Goal: Contribute content

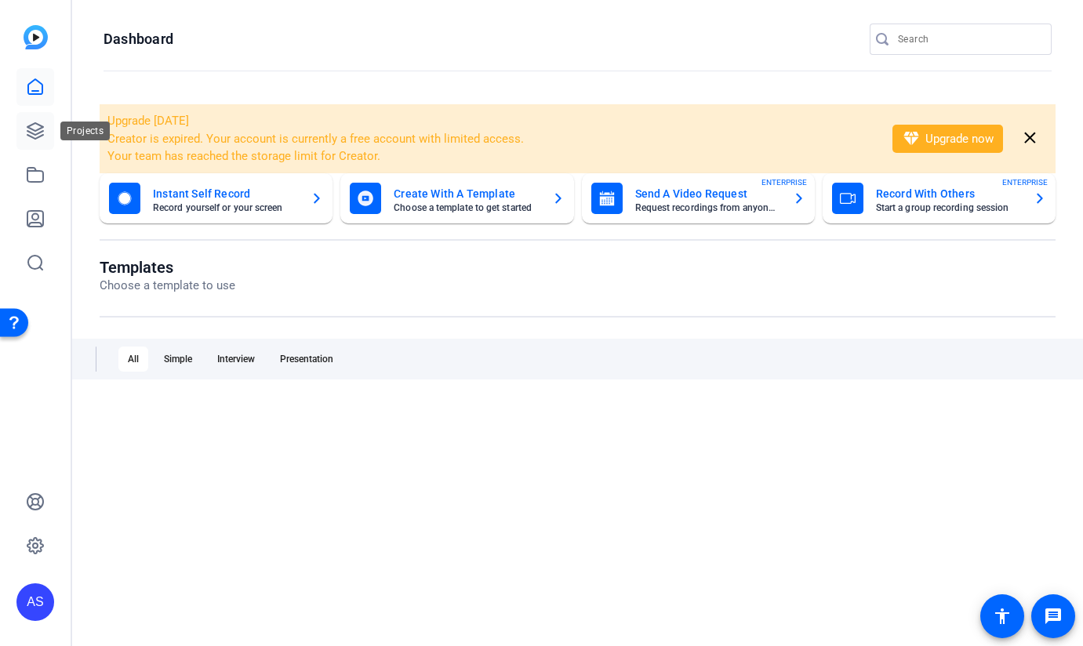
click at [32, 136] on icon at bounding box center [35, 131] width 16 height 16
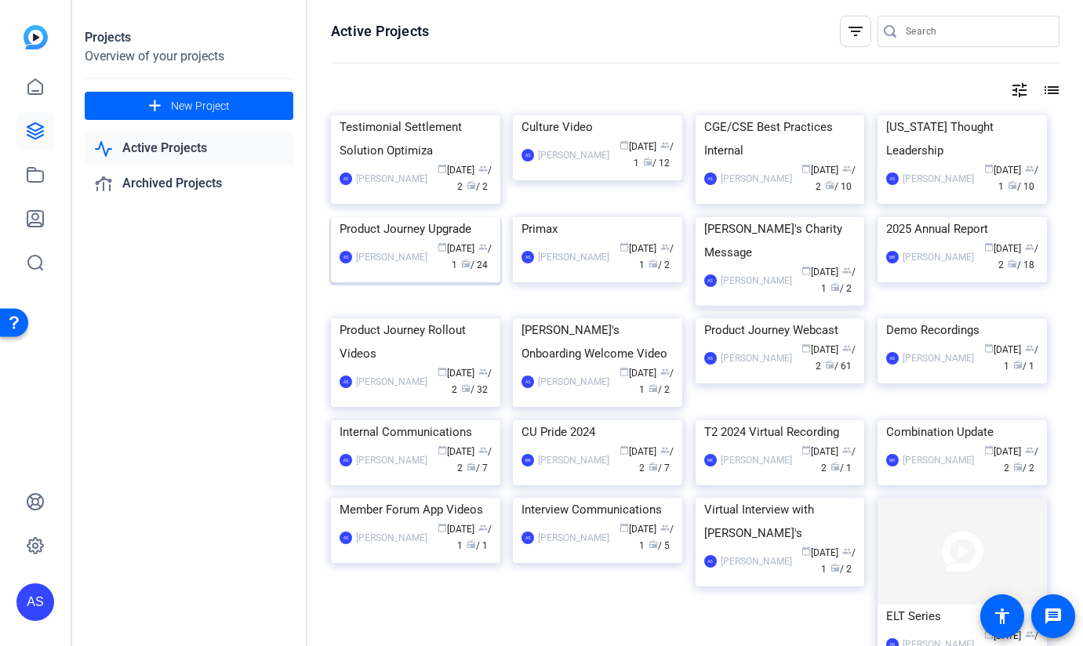
click at [388, 217] on img at bounding box center [415, 217] width 169 height 0
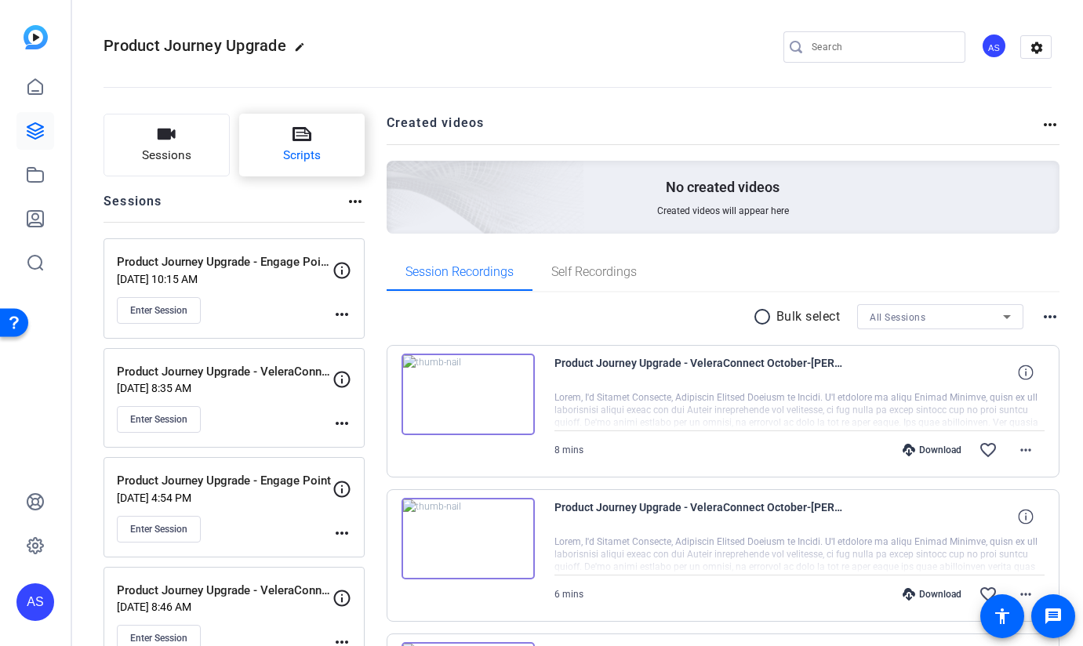
click at [304, 142] on icon at bounding box center [302, 134] width 19 height 19
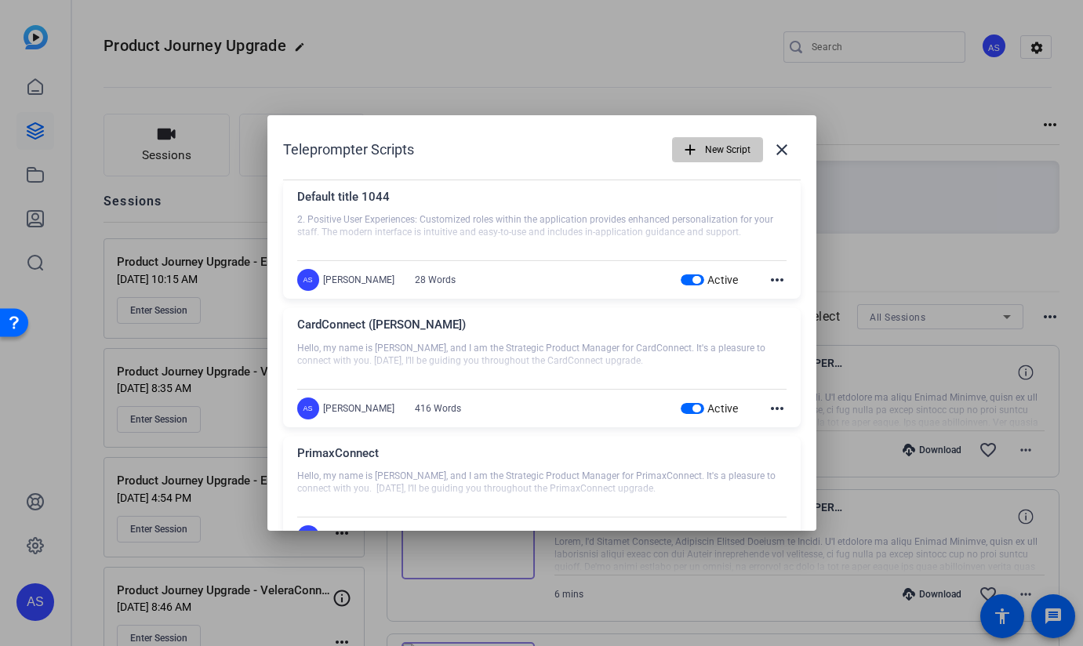
click at [735, 147] on span "New Script" at bounding box center [728, 150] width 46 height 30
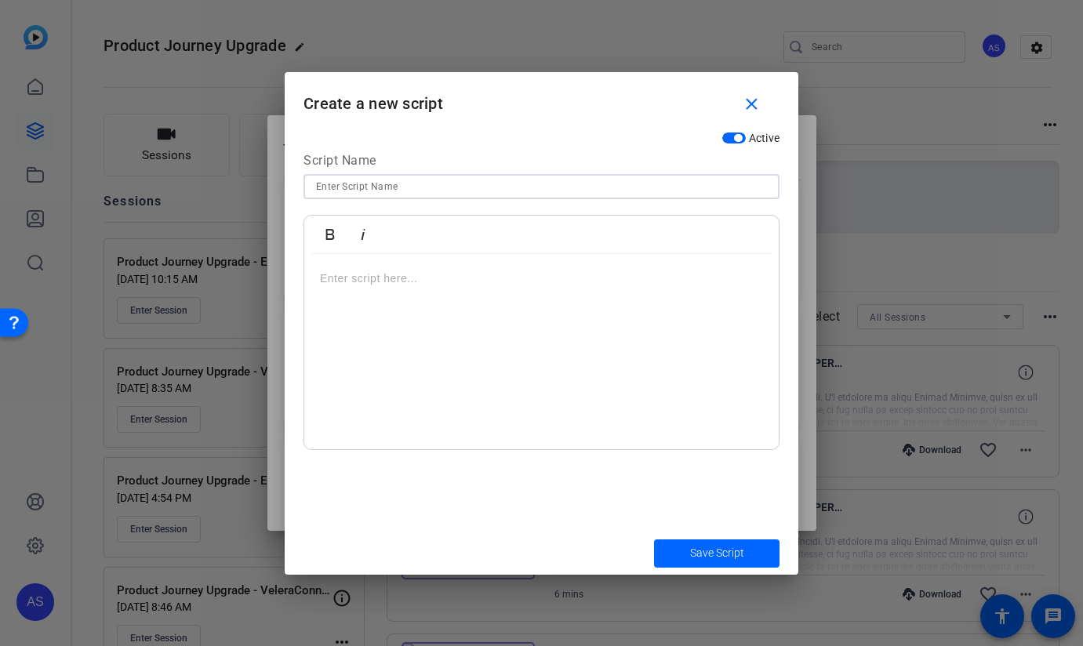
click at [511, 181] on input at bounding box center [541, 186] width 451 height 19
type input "How to Prepare for your Upgrade to Engage Point"
click at [508, 307] on div at bounding box center [541, 352] width 475 height 196
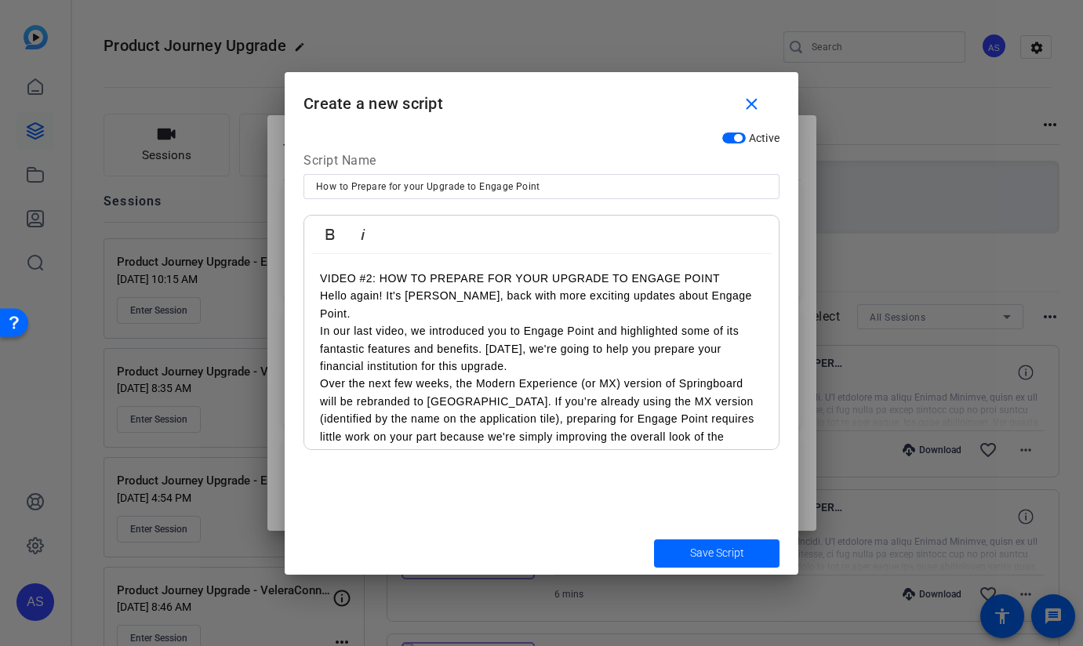
drag, startPoint x: 712, startPoint y: 275, endPoint x: 366, endPoint y: 259, distance: 346.4
drag, startPoint x: 329, startPoint y: 226, endPoint x: 326, endPoint y: 238, distance: 13.2
click at [329, 227] on icon "button" at bounding box center [330, 234] width 19 height 19
click at [733, 278] on p "VIDEO #2: HOW TO PREPARE FOR YOUR UPGRADE TO ENGAGE POINT" at bounding box center [541, 278] width 443 height 17
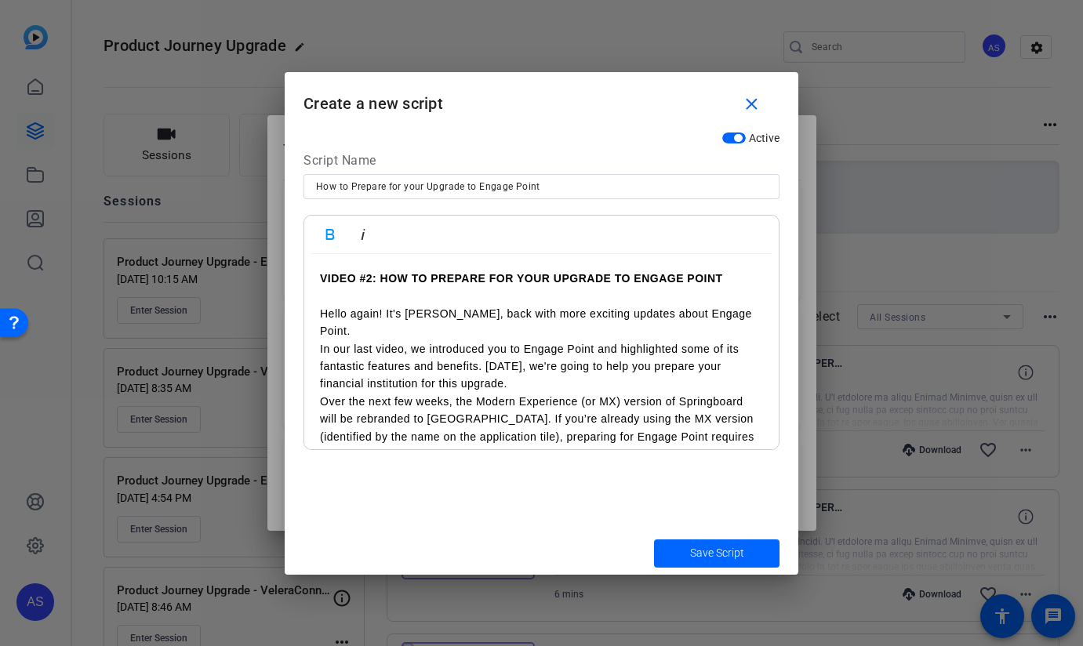
click at [321, 340] on p "In our last video, we introduced you to Engage Point and highlighted some of it…" at bounding box center [541, 366] width 443 height 53
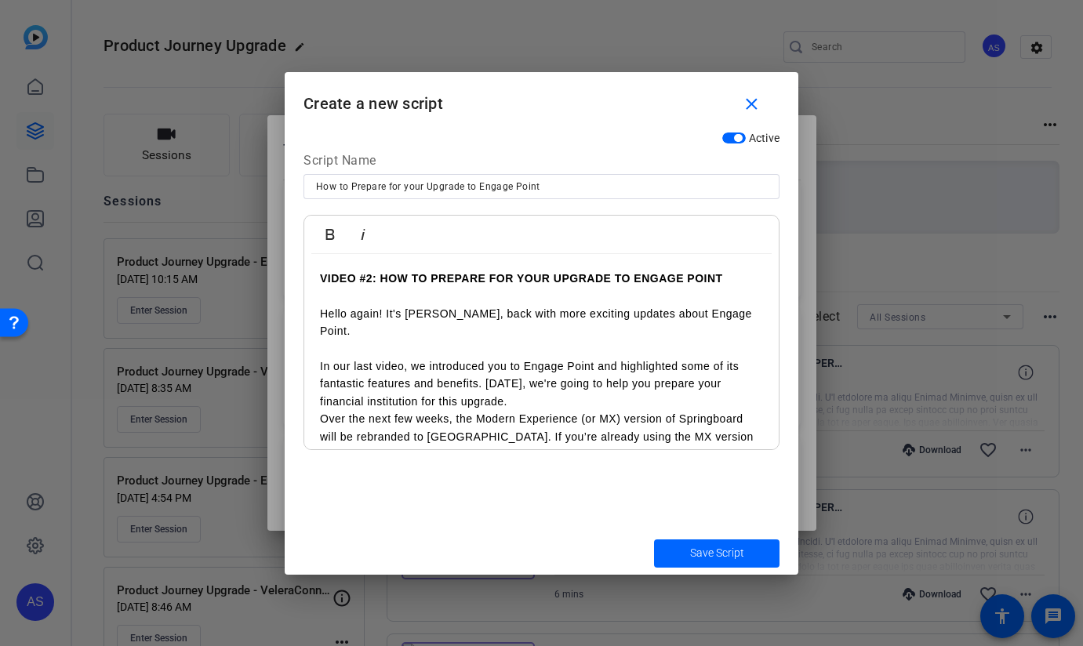
click at [322, 410] on p "Over the next few weeks, the Modern Experience (or MX) version of Springboard w…" at bounding box center [541, 471] width 443 height 123
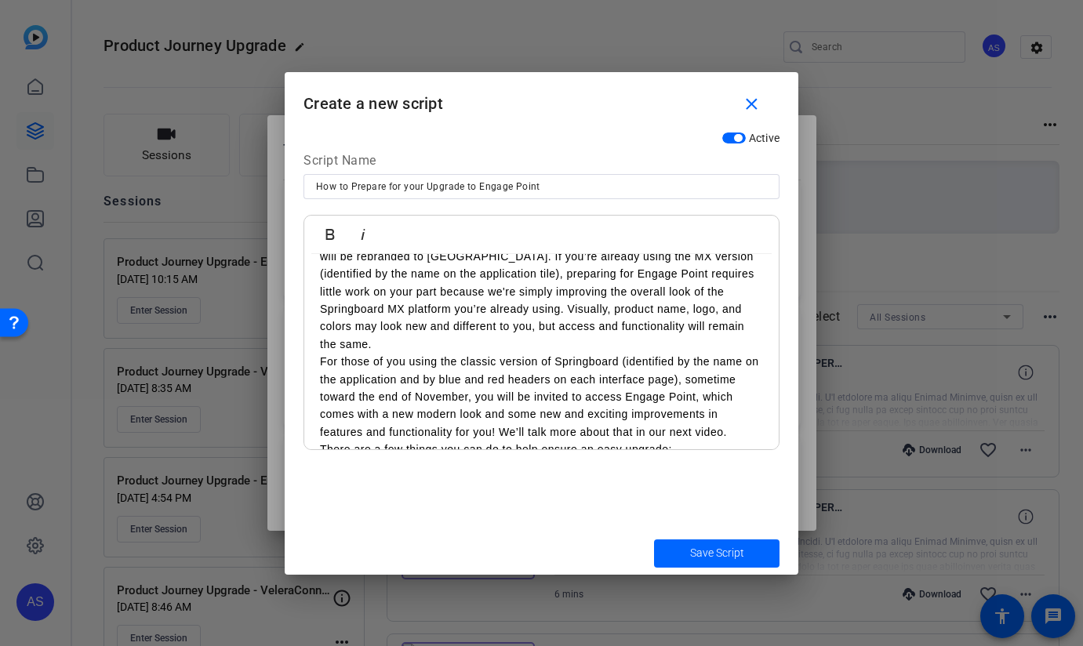
scroll to position [203, 0]
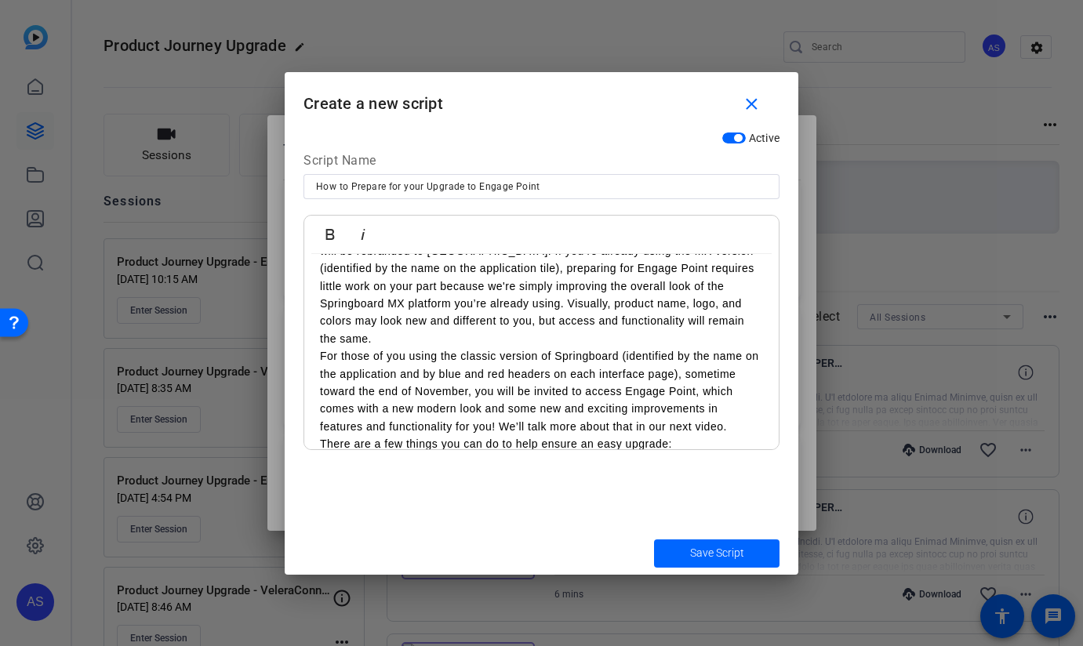
click at [318, 321] on div "VIDEO #2: HOW TO PREPARE FOR YOUR UPGRADE TO ENGAGE POINT Hello again! It's [PE…" at bounding box center [541, 576] width 475 height 1050
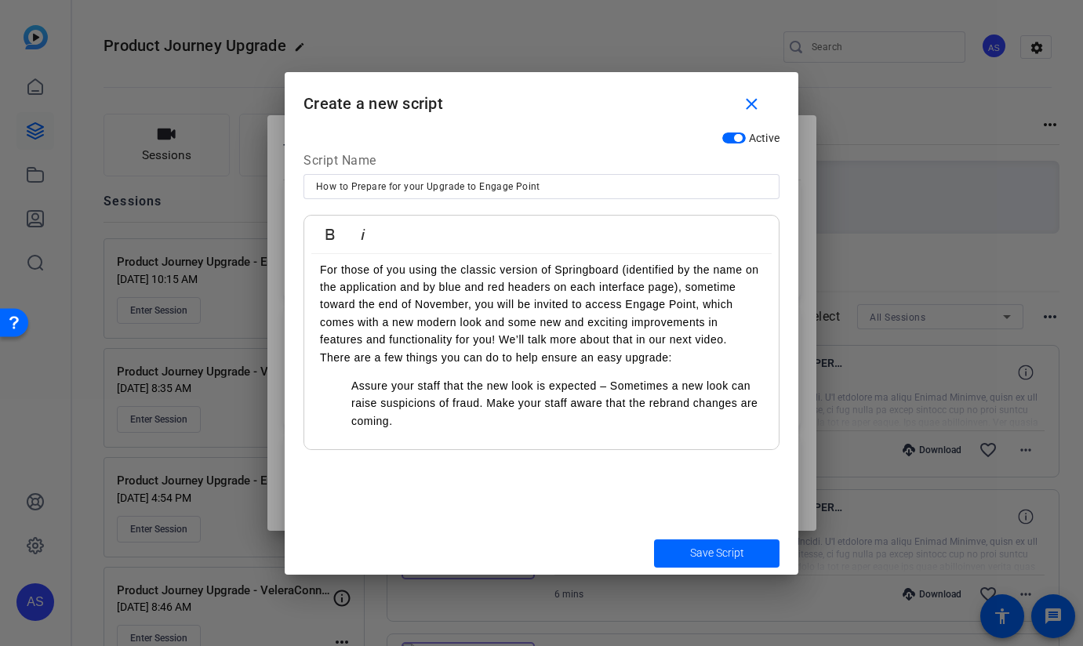
scroll to position [293, 0]
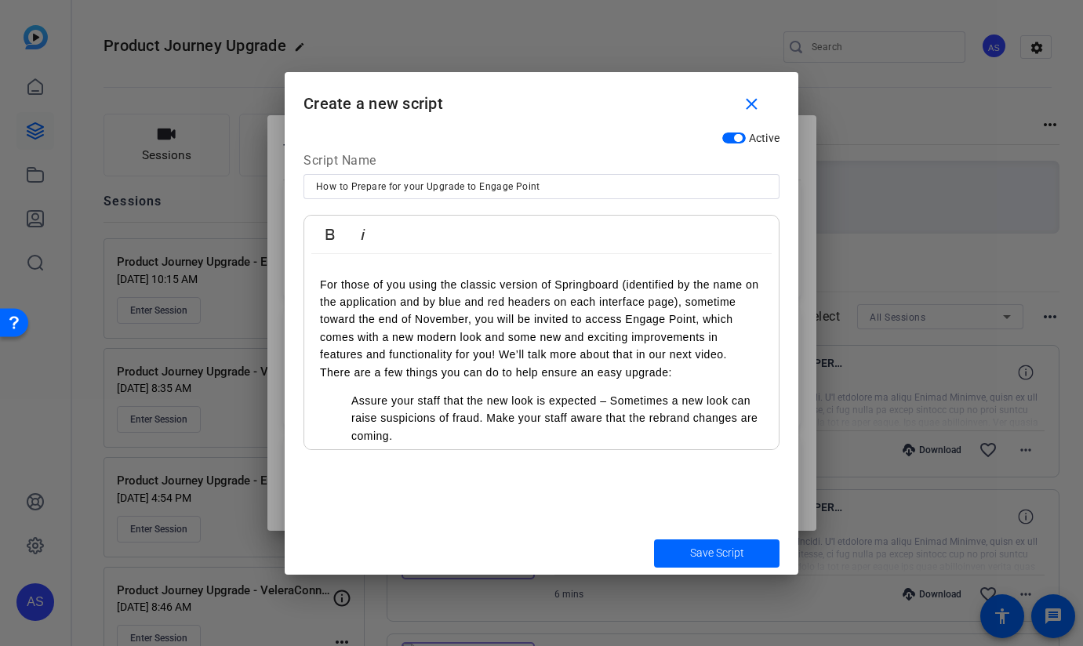
click at [351, 392] on p "Assure your staff that the new look is expected – Sometimes a new look can rais…" at bounding box center [557, 418] width 412 height 53
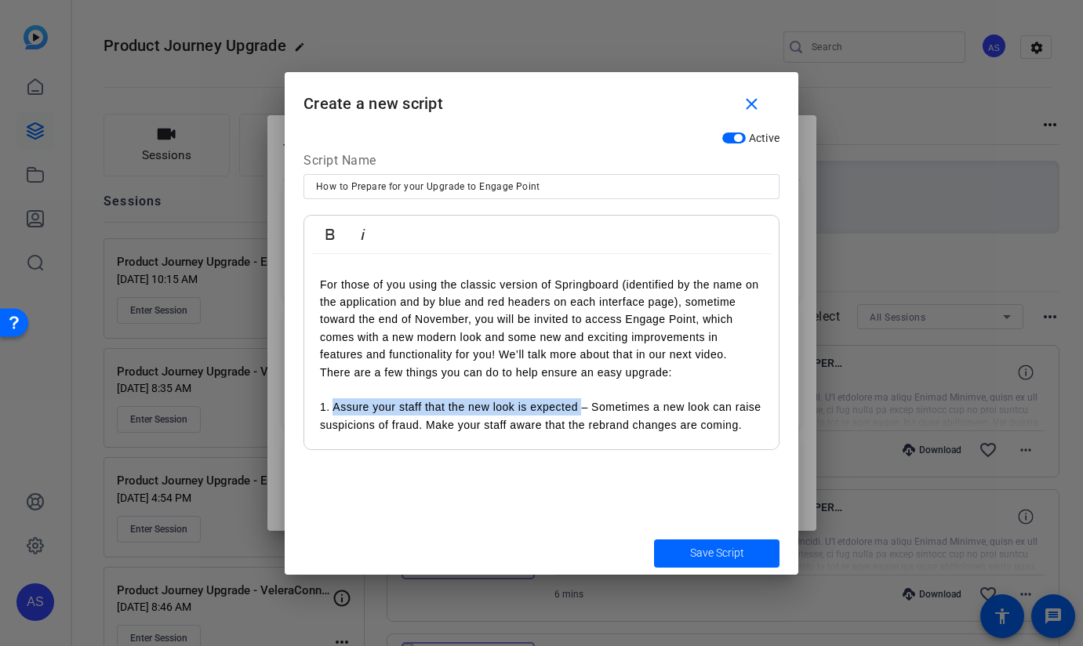
drag, startPoint x: 333, startPoint y: 372, endPoint x: 578, endPoint y: 373, distance: 244.8
click at [580, 399] on p "1. Assure your staff that the new look is expected – Sometimes a new look can r…" at bounding box center [541, 416] width 443 height 35
click at [333, 231] on icon "button" at bounding box center [330, 234] width 9 height 11
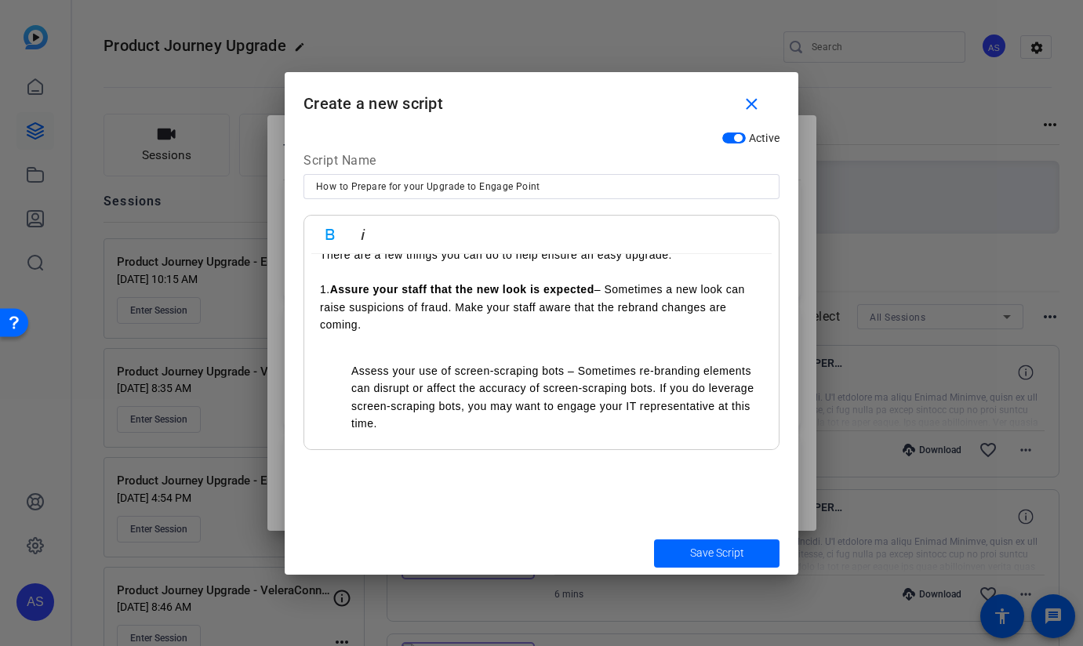
scroll to position [414, 0]
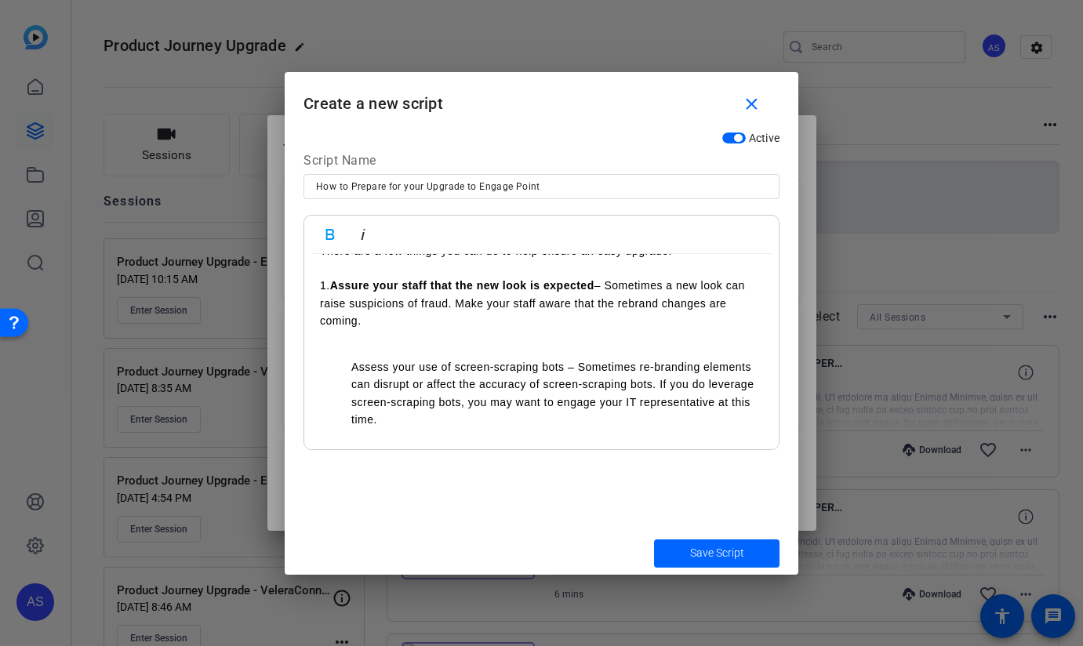
click at [337, 318] on div "VIDEO #2: HOW TO PREPARE FOR YOUR UPGRADE TO ENGAGE POINT Hello again! It's [PE…" at bounding box center [541, 371] width 475 height 1063
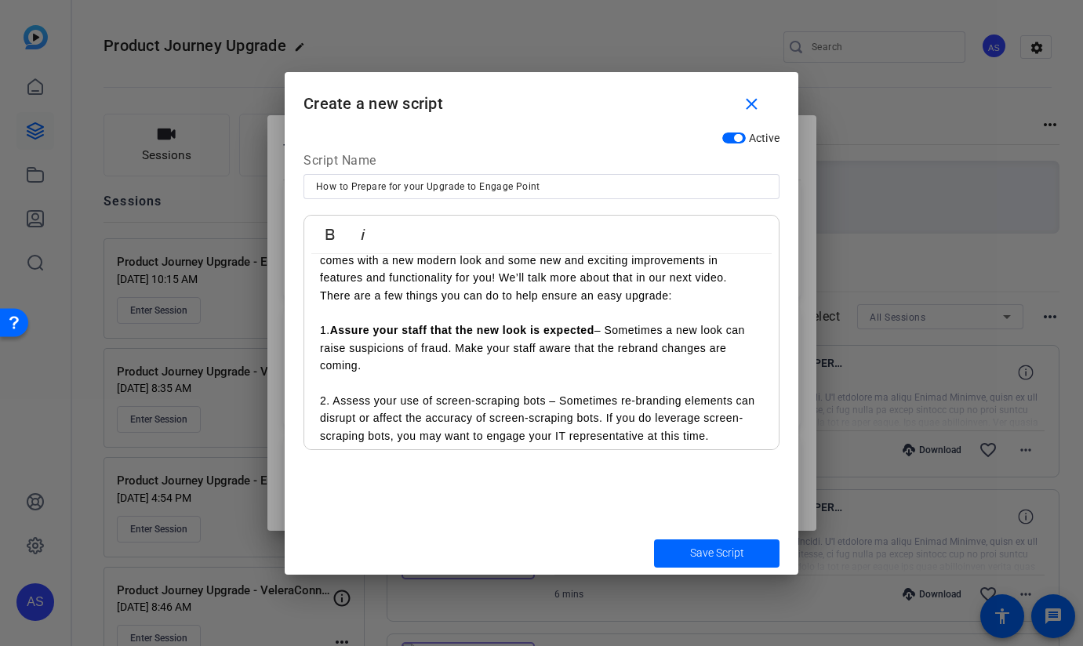
scroll to position [384, 0]
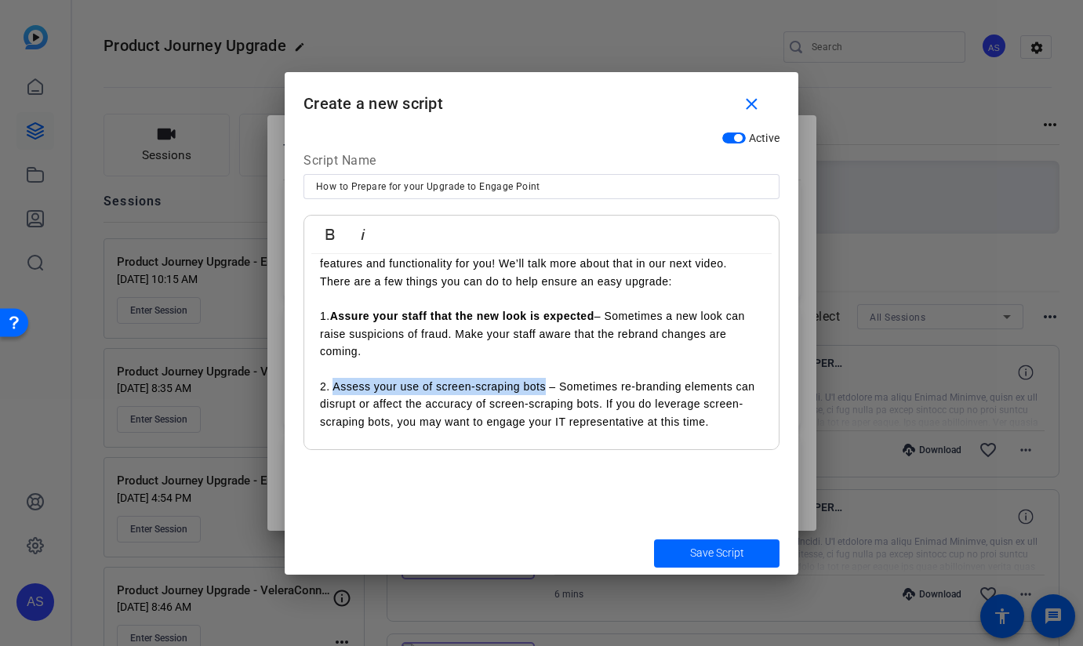
drag, startPoint x: 346, startPoint y: 351, endPoint x: 534, endPoint y: 338, distance: 188.7
click at [544, 378] on p "2. Assess your use of screen-scraping bots – Sometimes re-branding elements can…" at bounding box center [541, 404] width 443 height 53
drag, startPoint x: 328, startPoint y: 229, endPoint x: 408, endPoint y: 325, distance: 124.8
click at [328, 230] on icon "button" at bounding box center [330, 234] width 9 height 11
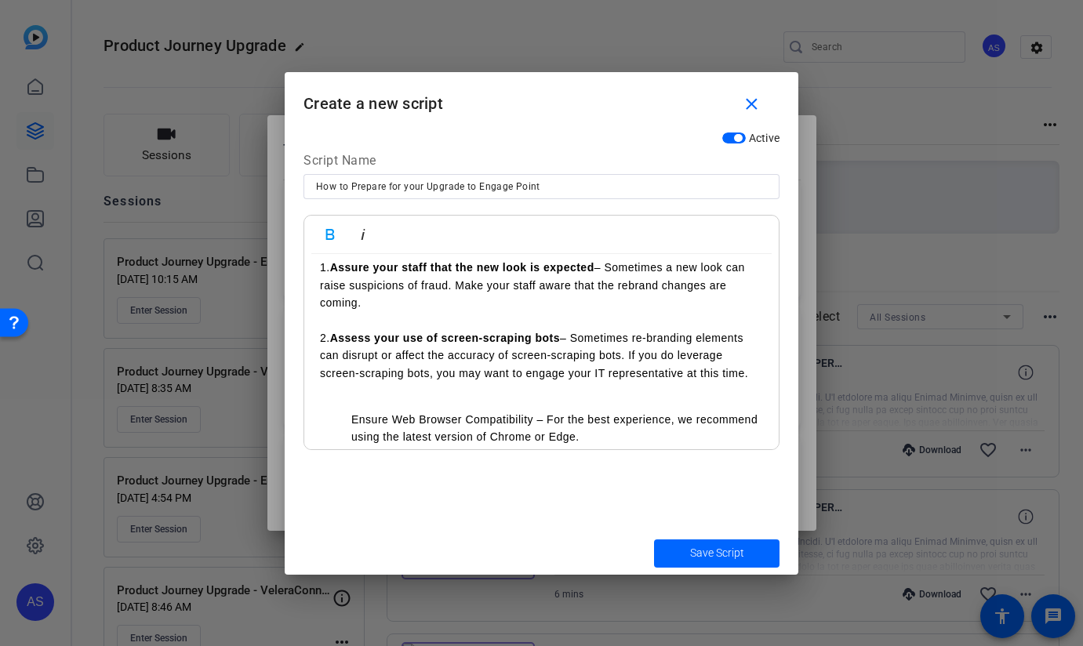
scroll to position [448, 0]
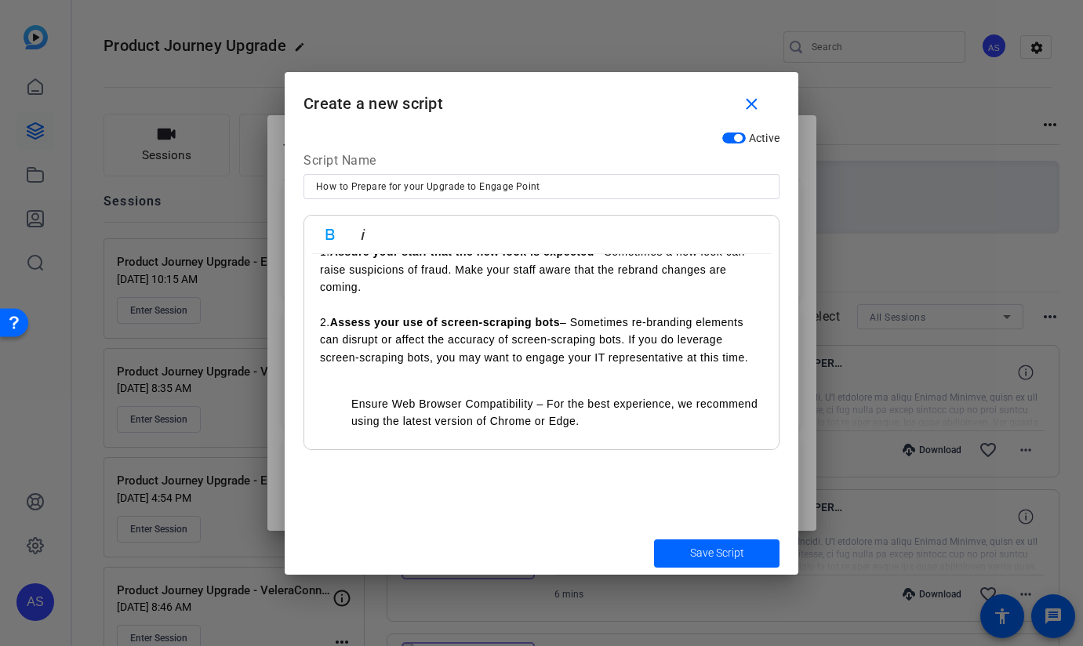
click at [353, 395] on p "Ensure Web Browser Compatibility – For the best experience, we recommend using …" at bounding box center [557, 412] width 412 height 35
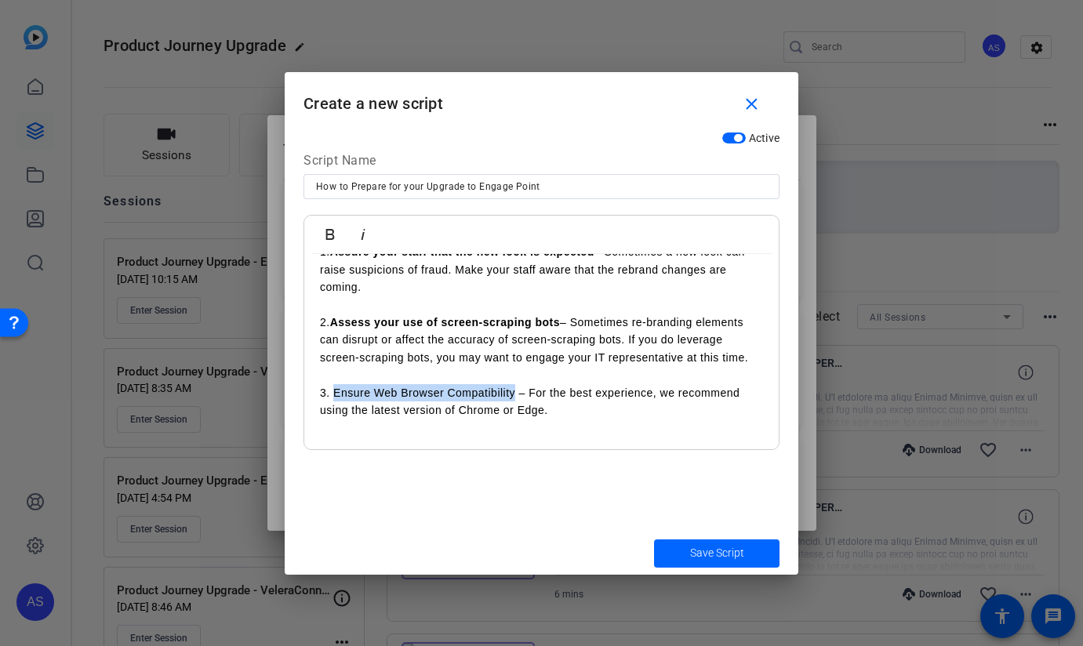
drag, startPoint x: 513, startPoint y: 359, endPoint x: 331, endPoint y: 330, distance: 184.2
click at [334, 384] on p "3. Ensure Web Browser Compatibility – For the best experience, we recommend usi…" at bounding box center [541, 401] width 443 height 35
drag, startPoint x: 328, startPoint y: 227, endPoint x: 330, endPoint y: 265, distance: 38.5
click at [327, 227] on icon "button" at bounding box center [330, 234] width 19 height 19
click at [351, 448] on p "Stay Tuned for Updates – Again, for those of you using the classic version of S…" at bounding box center [557, 483] width 412 height 71
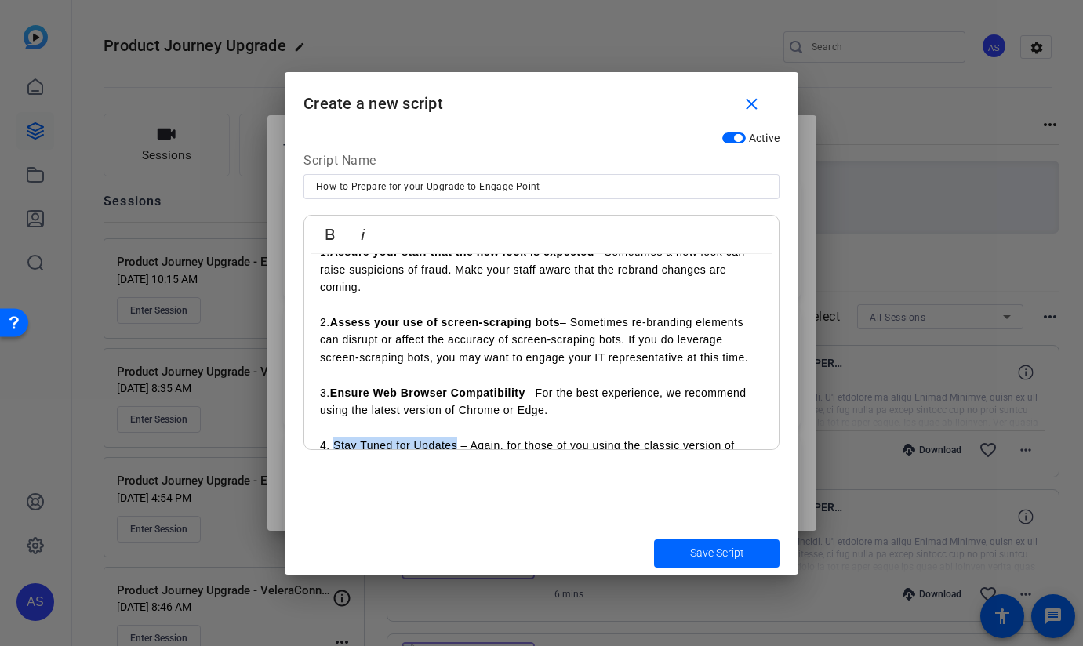
drag, startPoint x: 453, startPoint y: 410, endPoint x: 333, endPoint y: 406, distance: 120.1
click at [333, 437] on p "4. Stay Tuned for Updates – Again, for those of you using the classic version o…" at bounding box center [541, 472] width 443 height 71
click at [326, 233] on icon "button" at bounding box center [330, 234] width 9 height 11
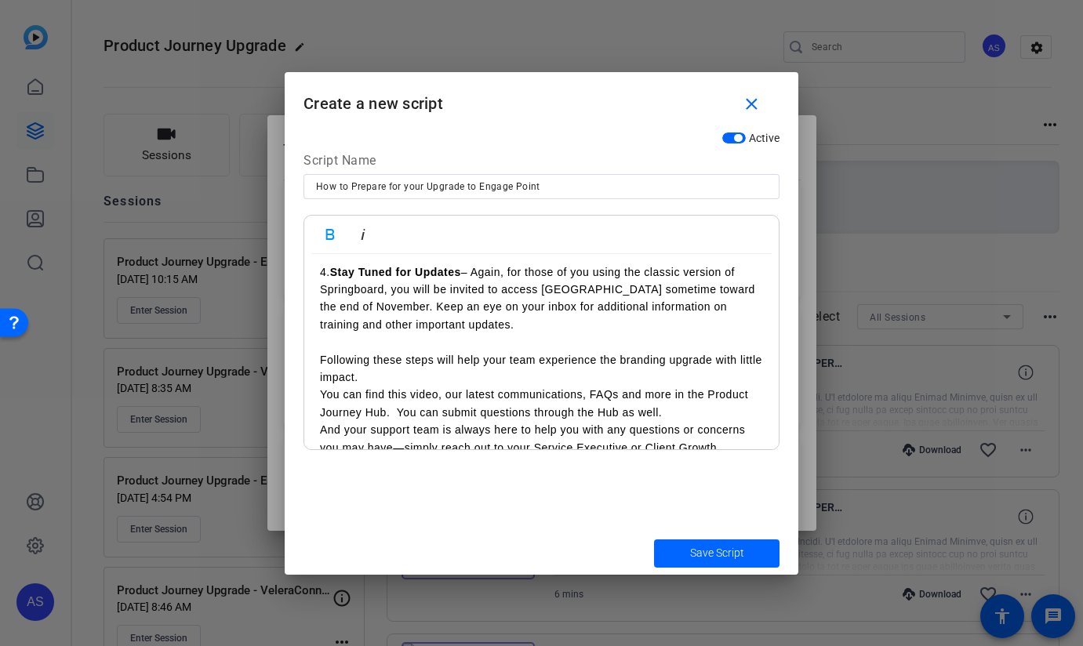
scroll to position [622, 0]
click at [369, 351] on p "Following these steps will help your team experience the branding upgrade with …" at bounding box center [541, 368] width 443 height 35
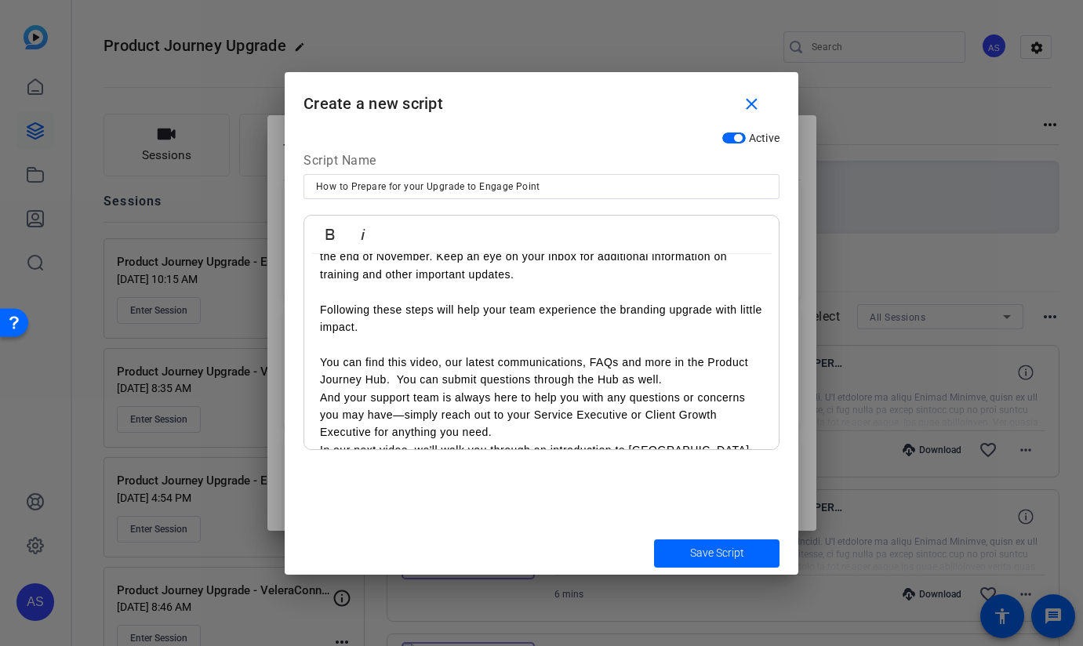
scroll to position [684, 0]
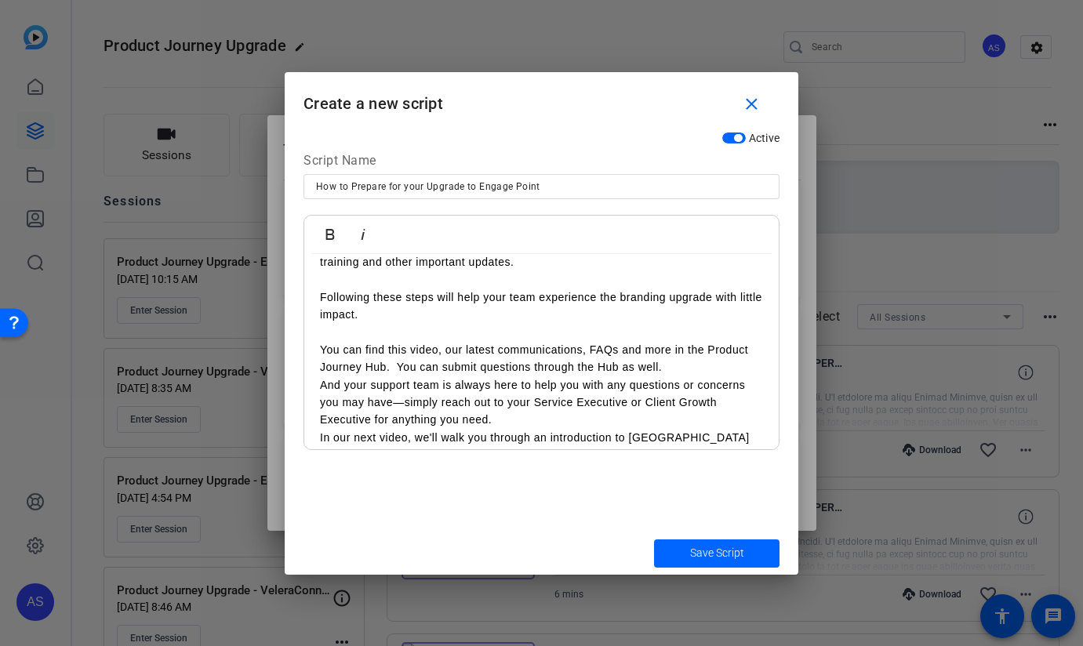
click at [679, 341] on p "You can find this video, our latest communications, FAQs and more in the Produc…" at bounding box center [541, 358] width 443 height 35
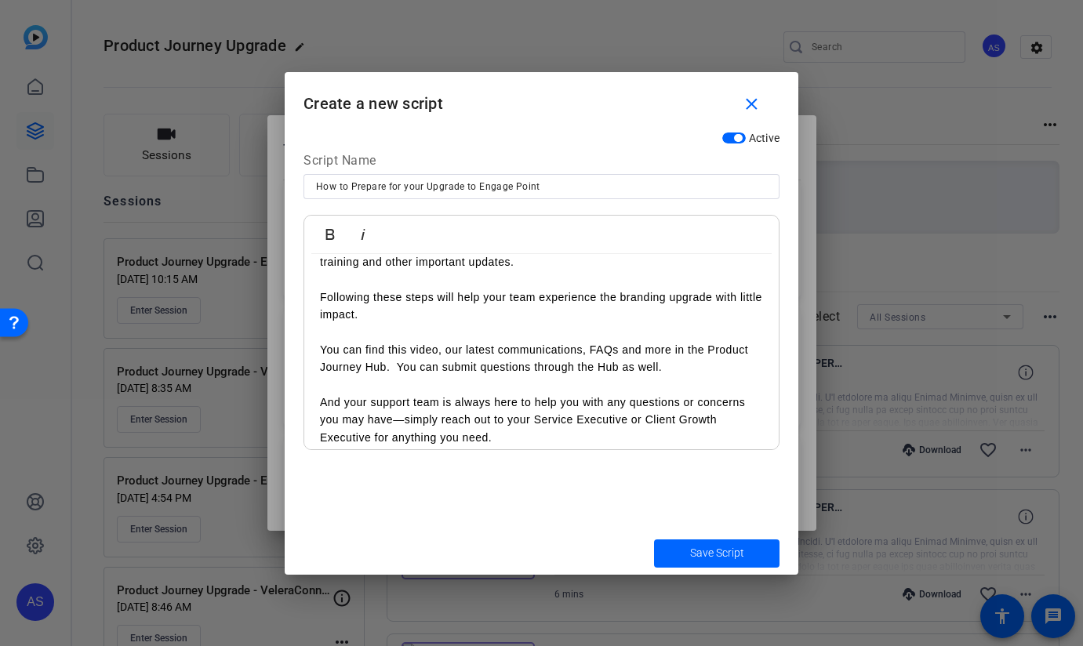
click at [554, 402] on p "And your support team is always here to help you with any questions or concerns…" at bounding box center [541, 420] width 443 height 53
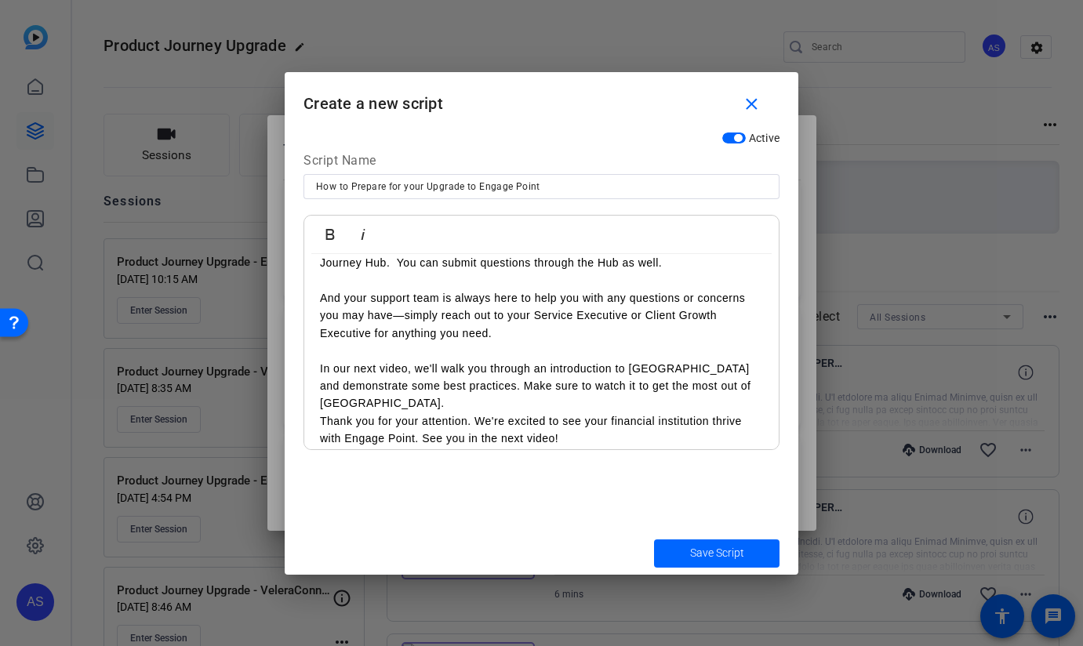
scroll to position [795, 0]
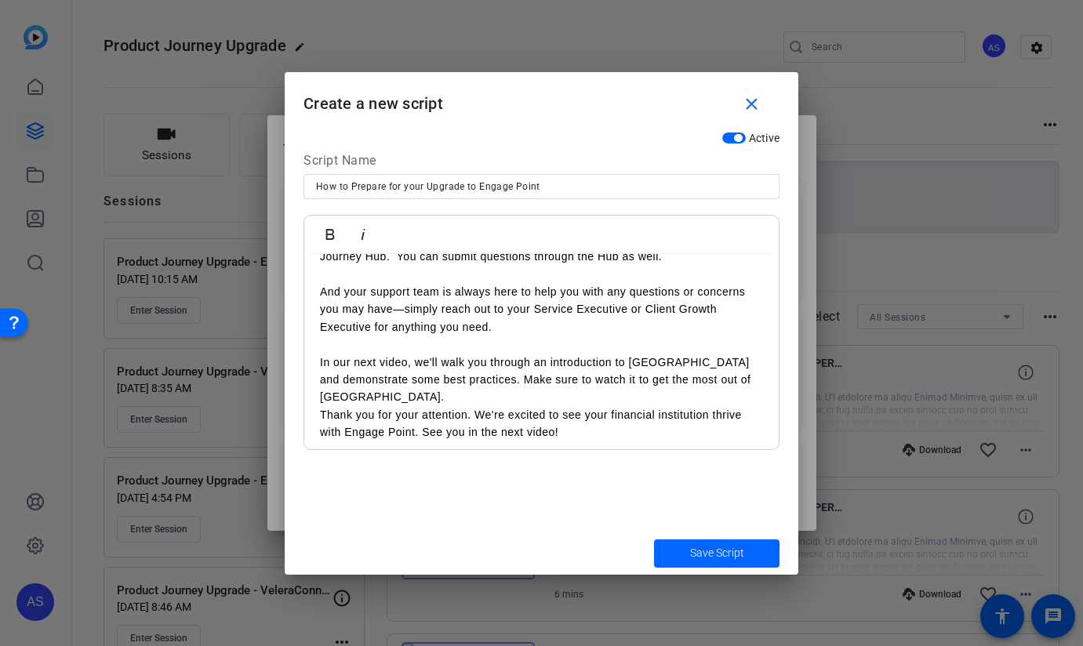
click at [465, 362] on p "In our next video, we'll walk you through an introduction to [GEOGRAPHIC_DATA] …" at bounding box center [541, 380] width 443 height 53
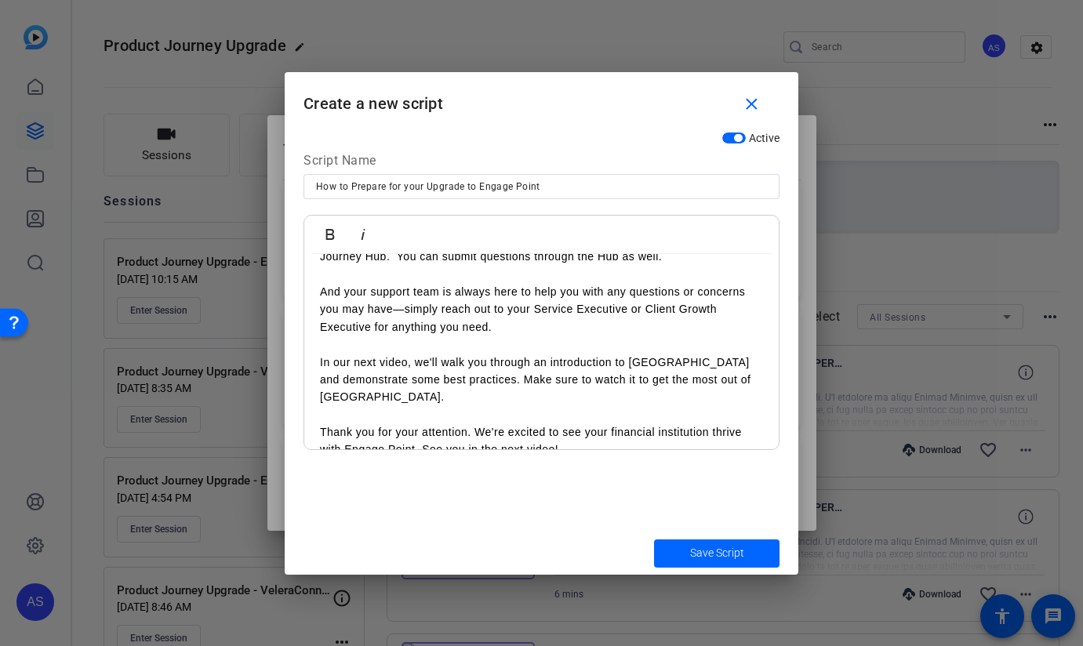
click at [735, 554] on span "Save Script" at bounding box center [717, 553] width 54 height 16
